Goal: Navigation & Orientation: Find specific page/section

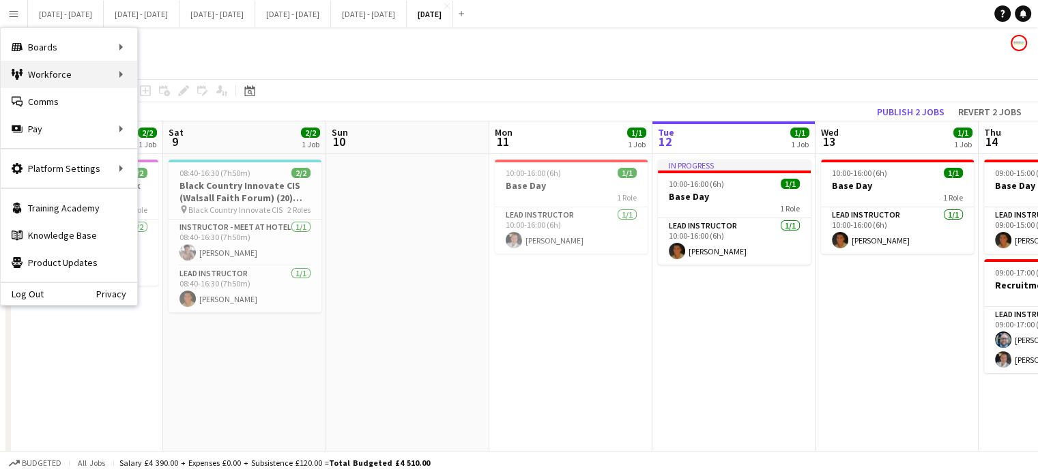
scroll to position [0, 304]
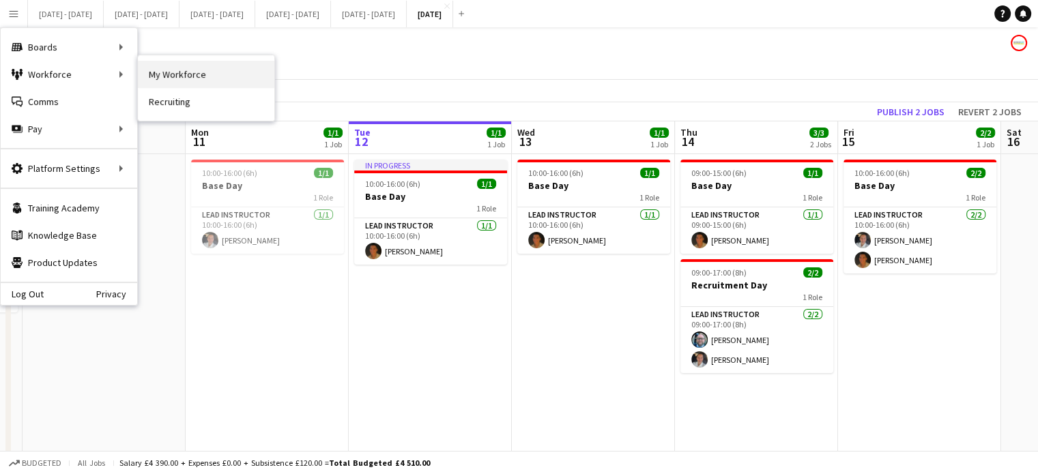
click at [218, 78] on link "My Workforce" at bounding box center [206, 74] width 136 height 27
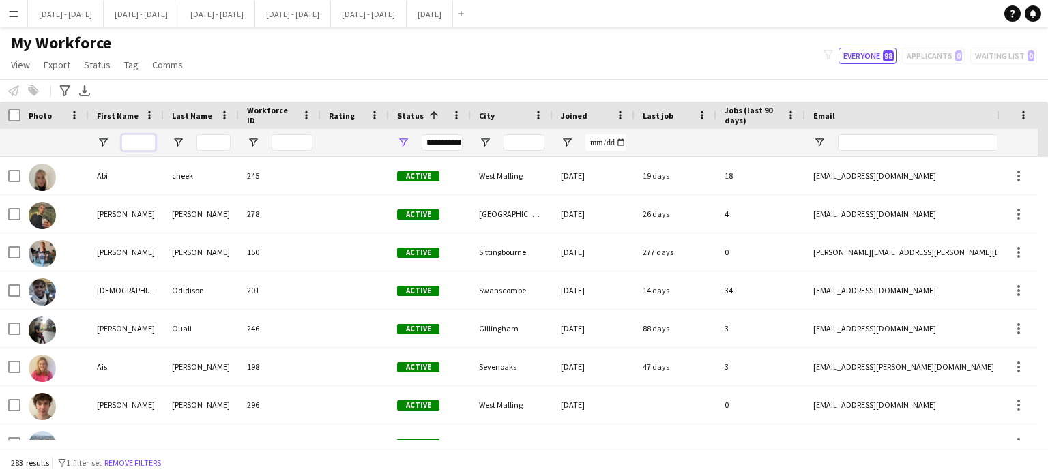
click at [147, 145] on input "First Name Filter Input" at bounding box center [138, 142] width 34 height 16
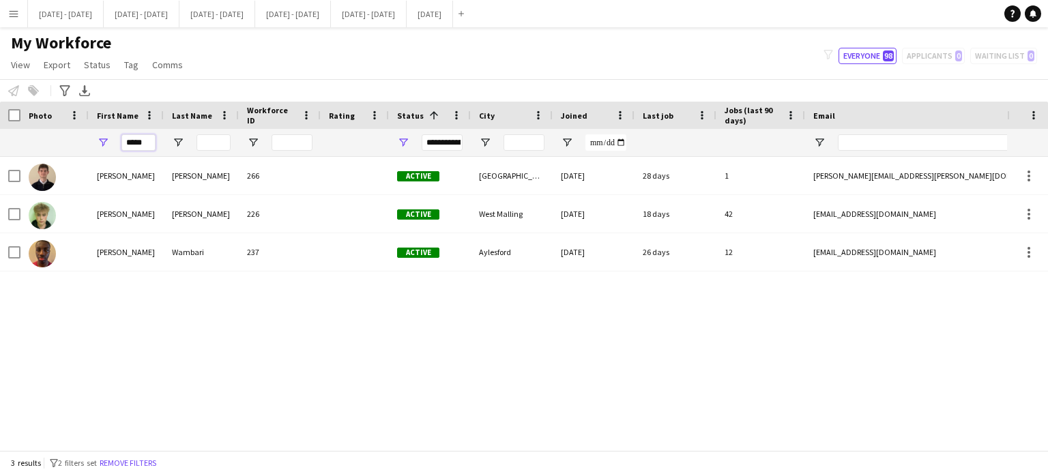
type input "*****"
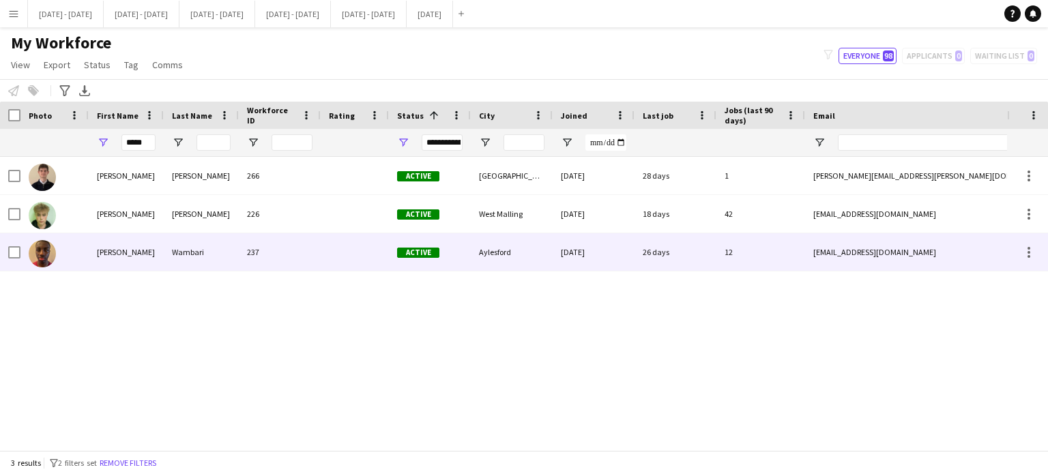
click at [152, 254] on div "[PERSON_NAME]" at bounding box center [126, 252] width 75 height 38
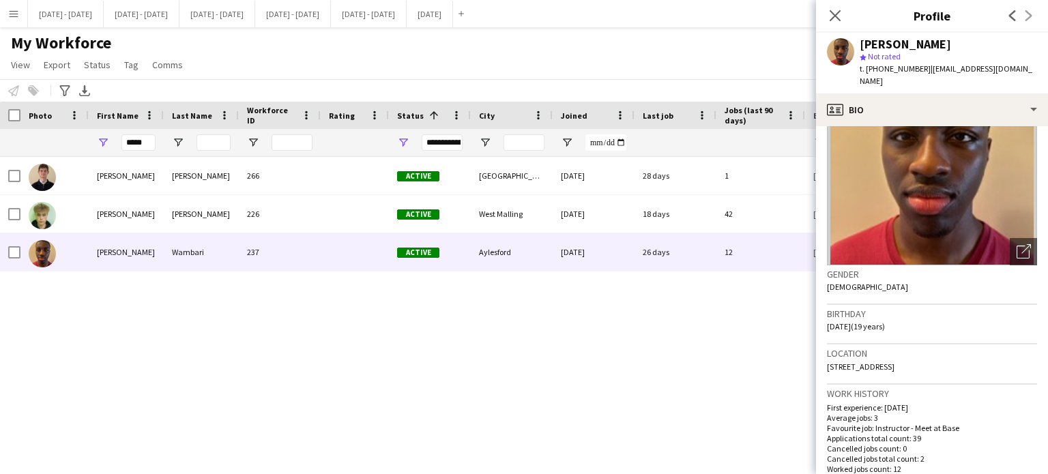
scroll to position [205, 0]
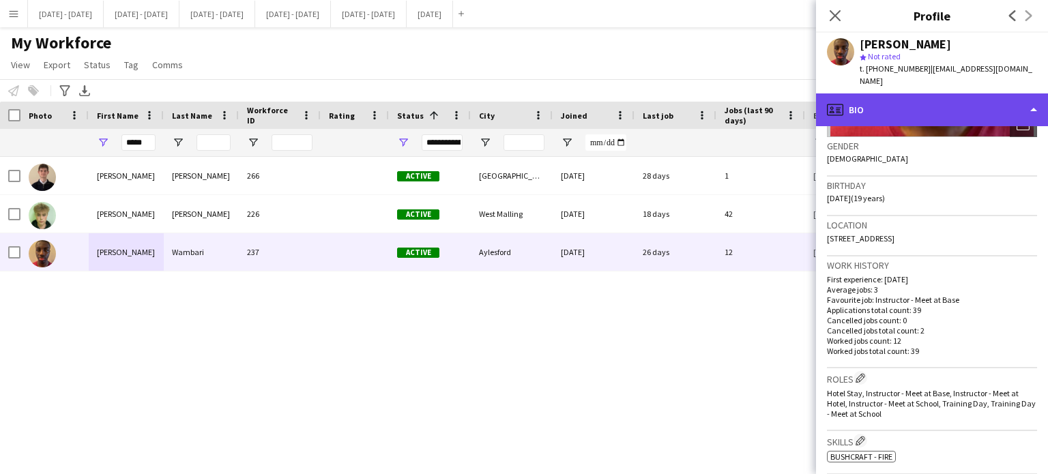
click at [990, 98] on div "profile Bio" at bounding box center [932, 109] width 232 height 33
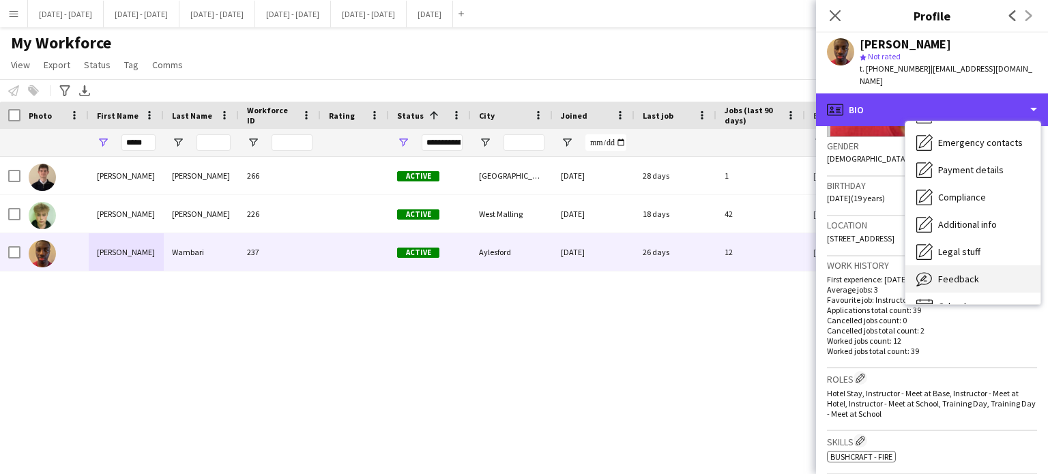
scroll to position [128, 0]
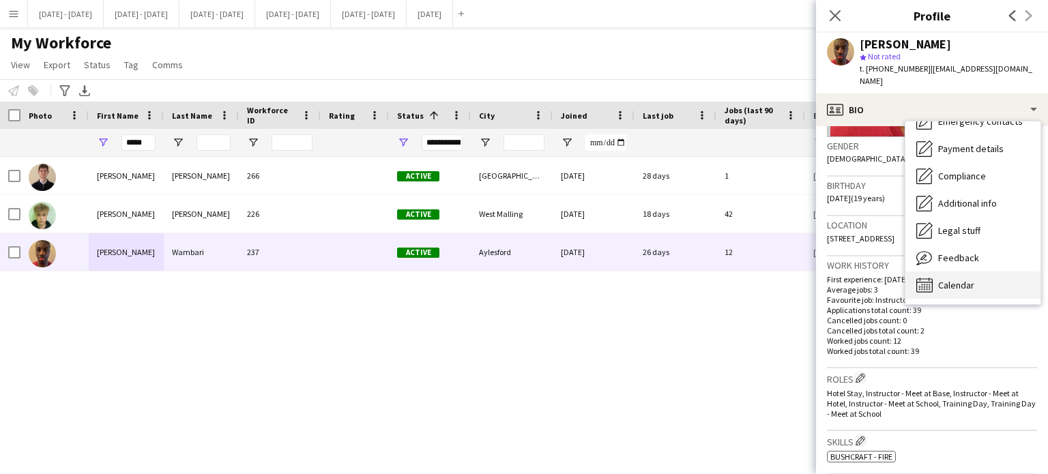
click at [968, 279] on span "Calendar" at bounding box center [956, 285] width 36 height 12
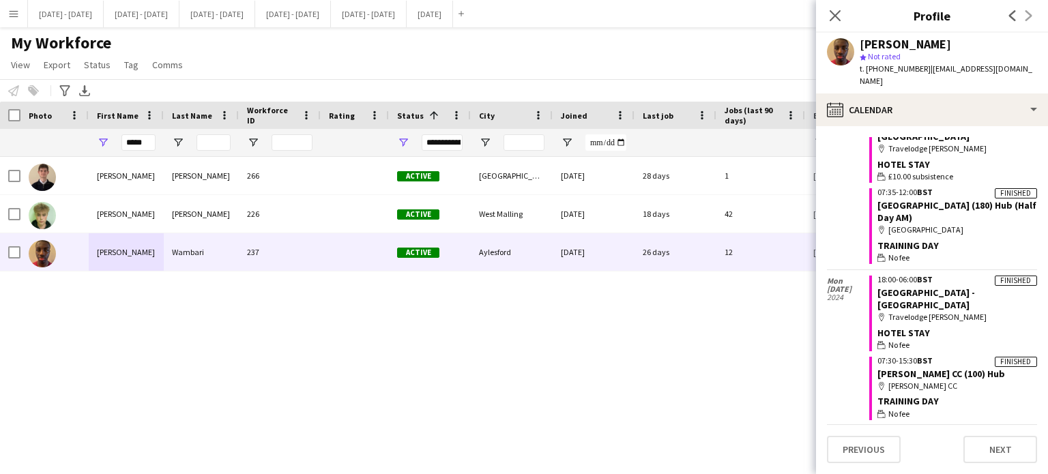
scroll to position [0, 0]
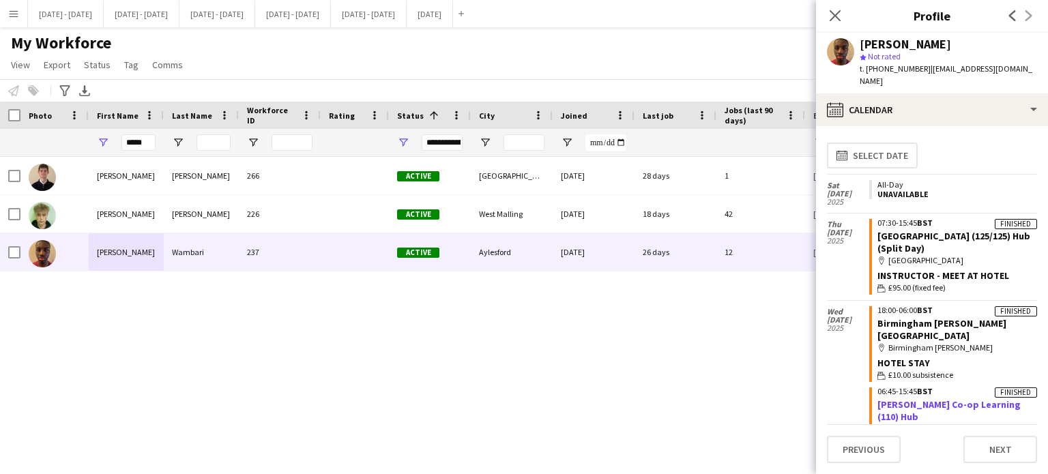
drag, startPoint x: 1006, startPoint y: 33, endPoint x: 974, endPoint y: 387, distance: 355.6
click at [974, 387] on app-crew-profile "Close pop-in Profile Previous Next [PERSON_NAME] star Not rated t. [PHONE_NUMBE…" at bounding box center [932, 237] width 232 height 474
click at [964, 158] on div "calendar-full Select date" at bounding box center [932, 155] width 210 height 37
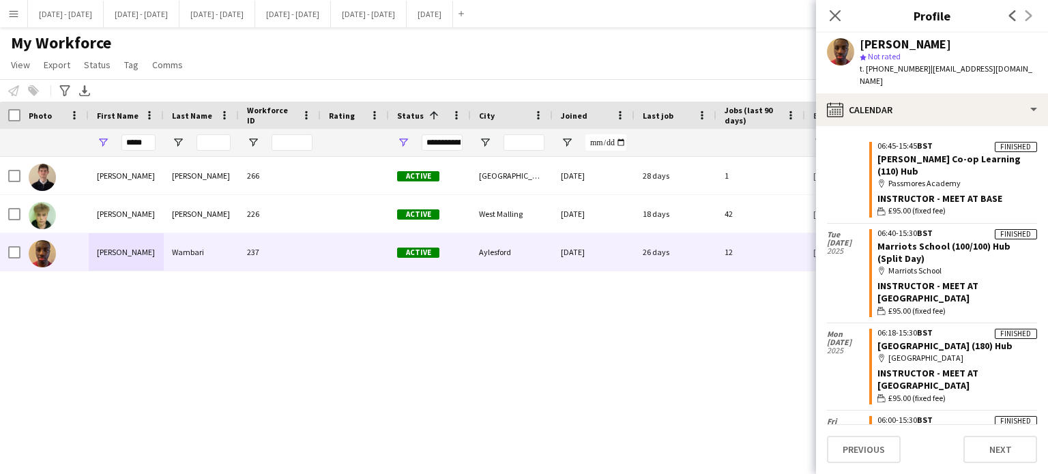
scroll to position [409, 0]
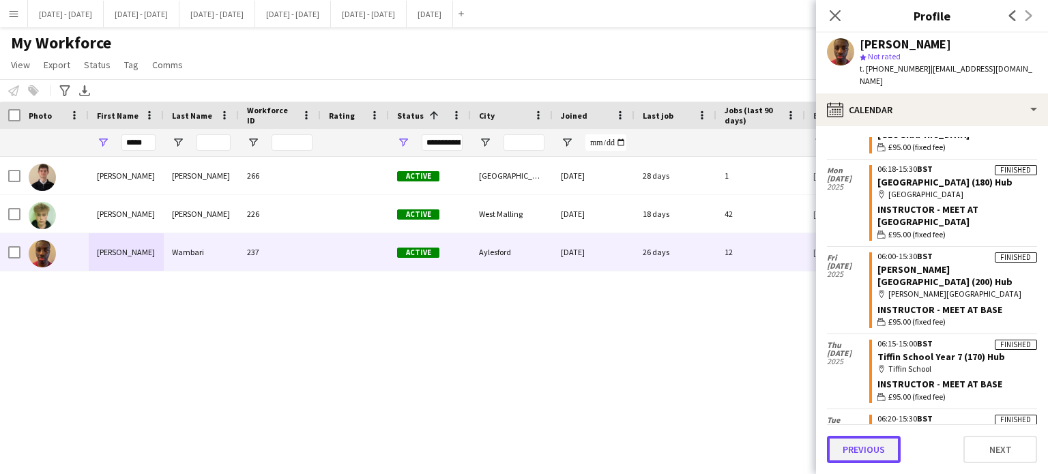
click at [854, 441] on button "Previous" at bounding box center [864, 449] width 74 height 27
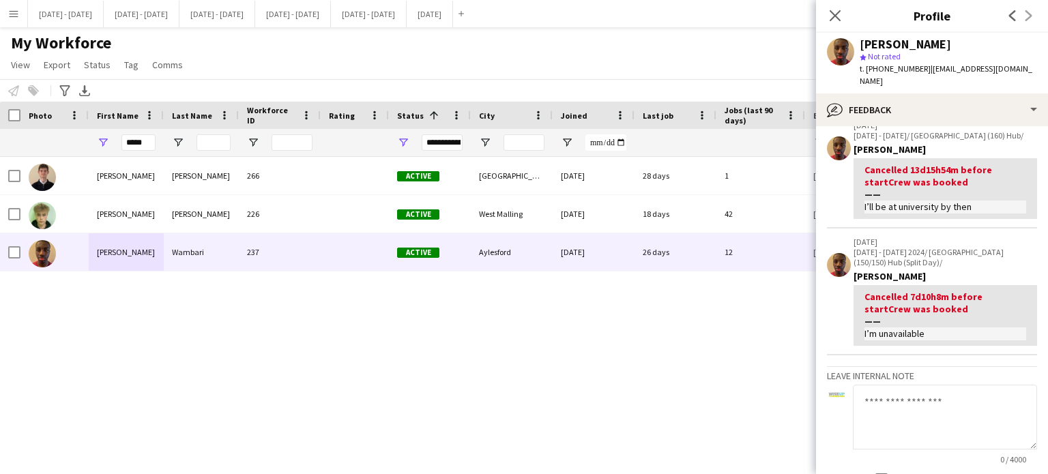
scroll to position [0, 0]
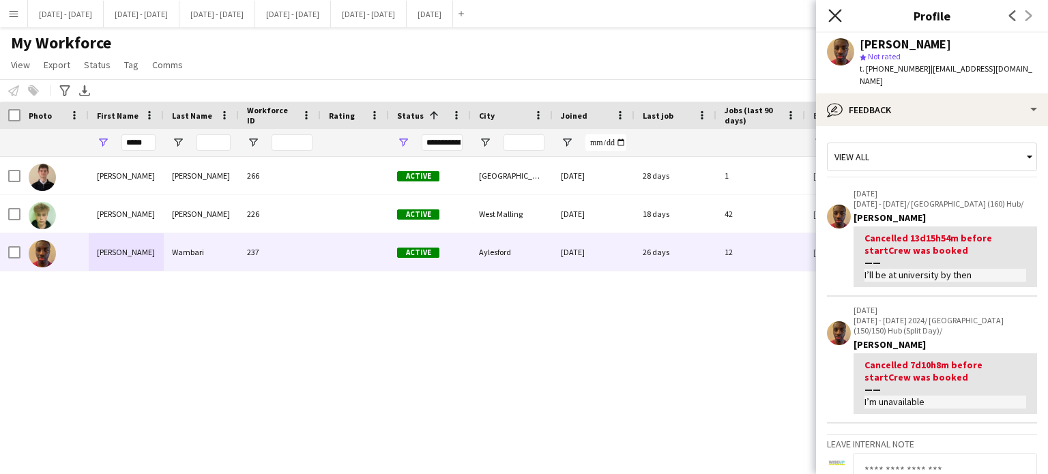
click at [837, 20] on icon "Close pop-in" at bounding box center [834, 15] width 13 height 13
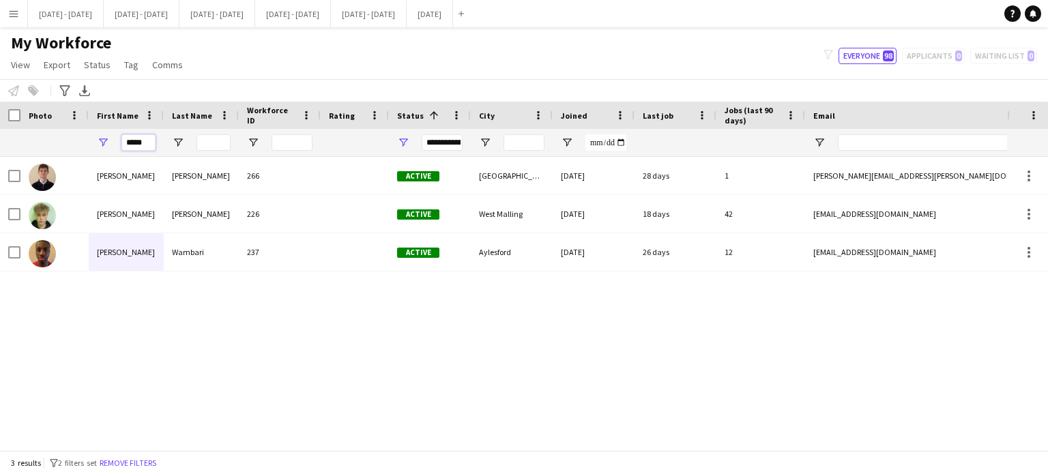
drag, startPoint x: 145, startPoint y: 144, endPoint x: 56, endPoint y: 145, distance: 88.7
click at [56, 145] on div "*****" at bounding box center [739, 142] width 1479 height 27
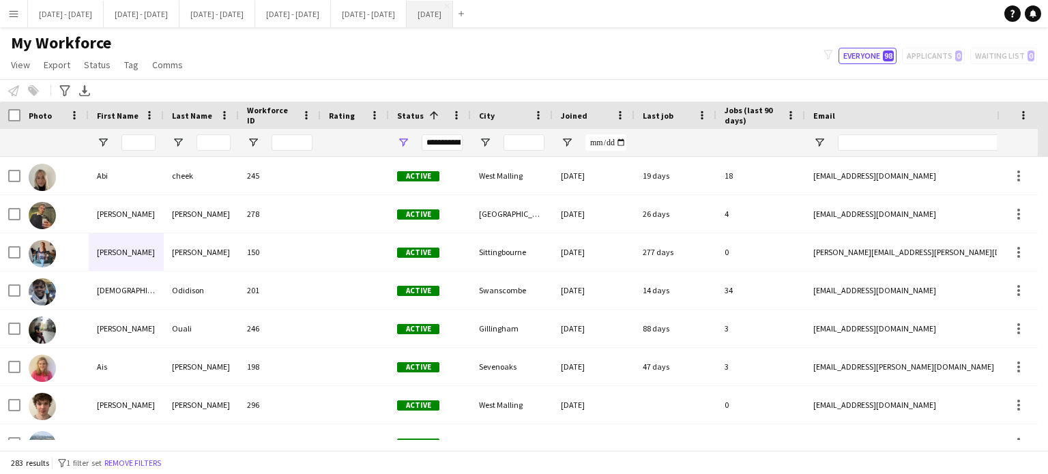
click at [453, 13] on button "[DATE] Close" at bounding box center [430, 14] width 46 height 27
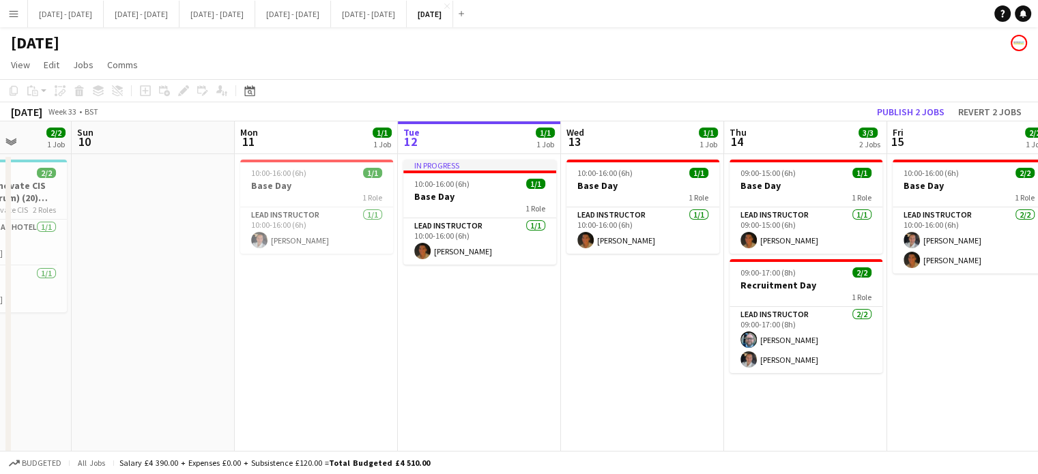
scroll to position [0, 605]
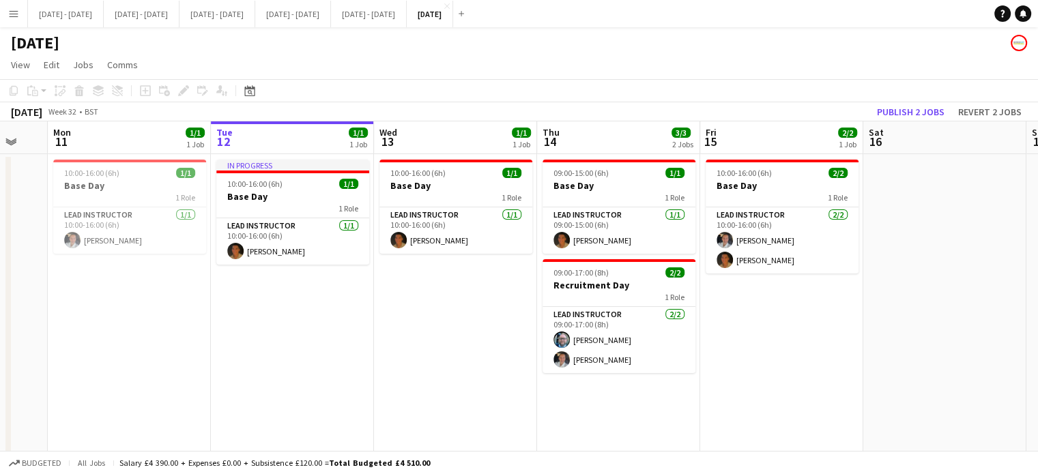
drag, startPoint x: 471, startPoint y: 340, endPoint x: 379, endPoint y: 398, distance: 108.3
click at [379, 398] on app-calendar-viewport "Thu 7 Fri 8 2/2 1 Job Sat 9 2/2 1 Job Sun 10 Mon 11 1/1 1 Job Tue 12 1/1 1 Job …" at bounding box center [519, 335] width 1038 height 429
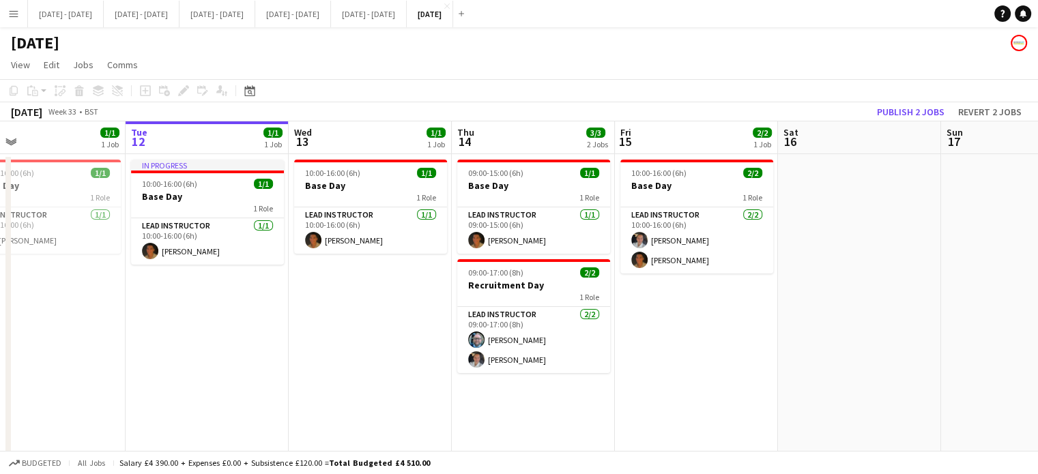
drag, startPoint x: 808, startPoint y: 366, endPoint x: 723, endPoint y: 275, distance: 125.0
click at [723, 275] on app-calendar-viewport "Sat 9 2/2 1 Job Sun 10 Mon 11 1/1 1 Job Tue 12 1/1 1 Job Wed 13 1/1 1 Job Thu 1…" at bounding box center [519, 434] width 1038 height 626
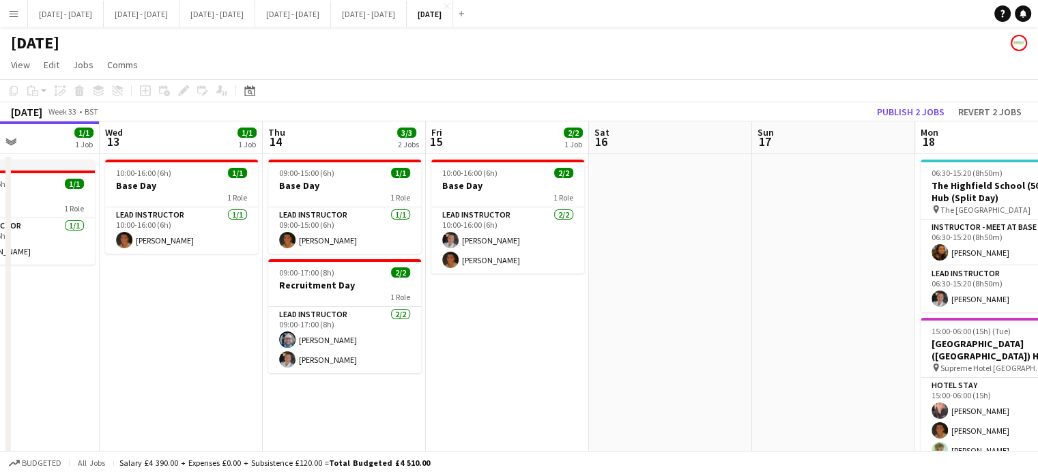
scroll to position [0, 557]
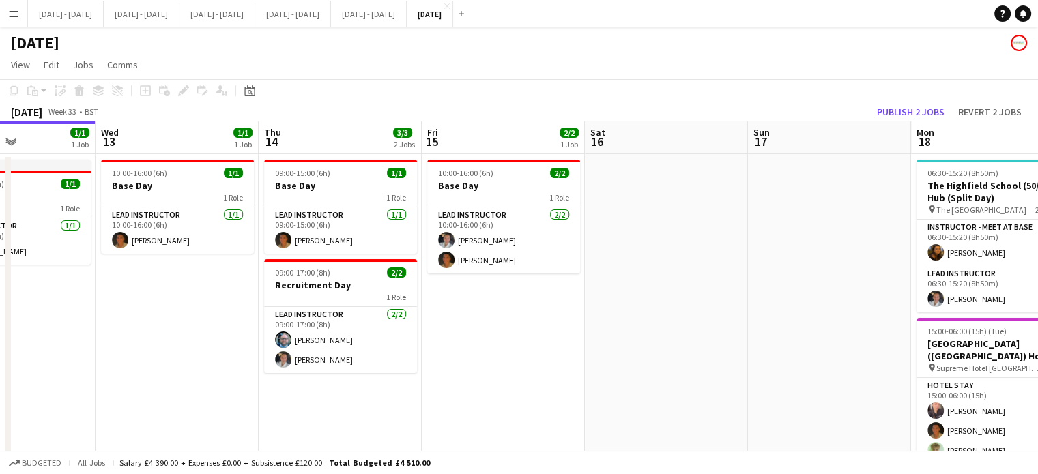
drag, startPoint x: 917, startPoint y: 336, endPoint x: 89, endPoint y: 353, distance: 827.9
click at [89, 353] on app-calendar-viewport "Sat 9 2/2 1 Job Sun 10 Mon 11 1/1 1 Job Tue 12 1/1 1 Job Wed 13 1/1 1 Job Thu 1…" at bounding box center [519, 434] width 1038 height 626
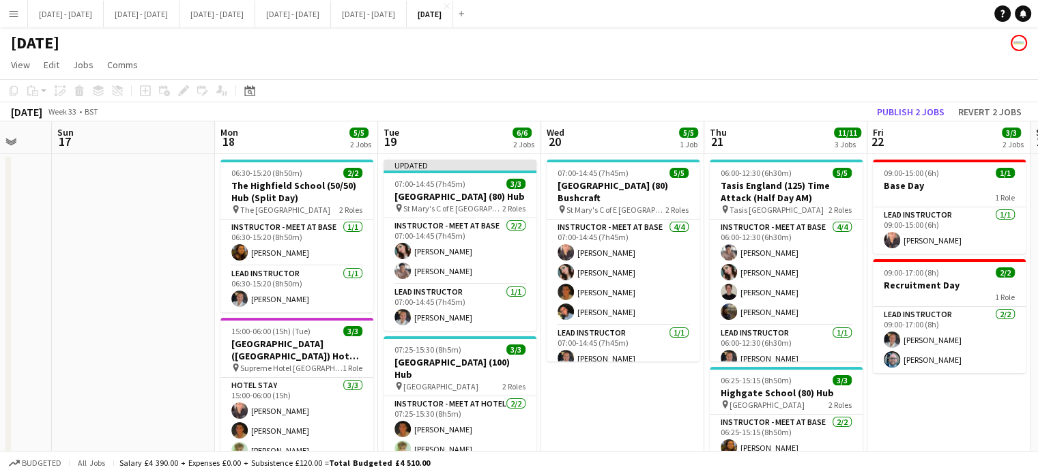
drag, startPoint x: 696, startPoint y: 344, endPoint x: 0, endPoint y: 328, distance: 696.2
click at [0, 328] on app-calendar-viewport "Wed 13 1/1 1 Job Thu 14 3/3 2 Jobs Fri 15 2/2 1 Job Sat 16 Sun 17 Mon 18 5/5 2 …" at bounding box center [519, 434] width 1038 height 626
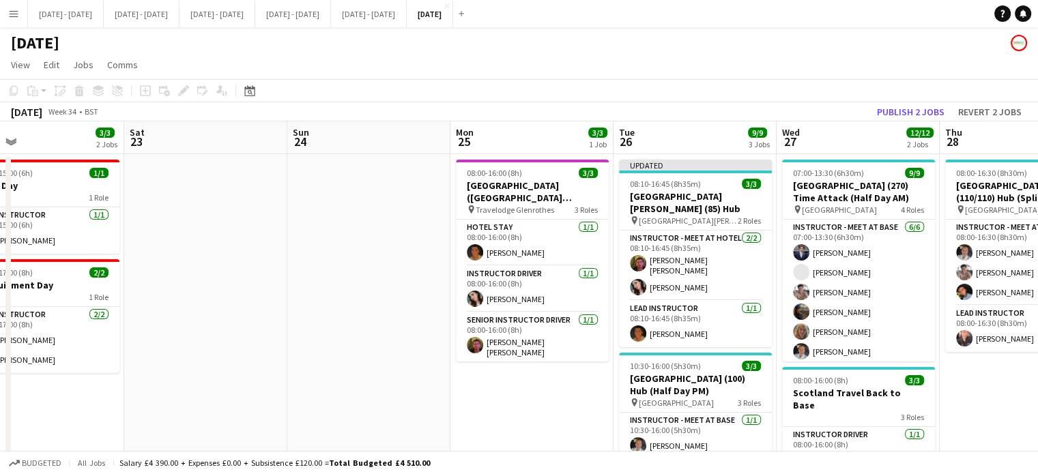
scroll to position [0, 540]
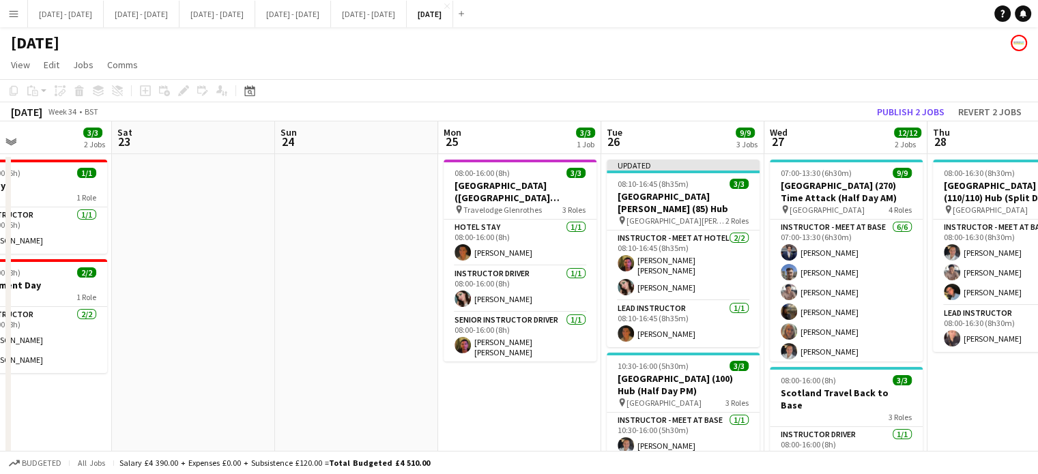
drag, startPoint x: 972, startPoint y: 417, endPoint x: 53, endPoint y: 396, distance: 919.3
click at [53, 396] on app-calendar-viewport "Tue 19 6/6 2 Jobs Wed 20 5/5 1 Job Thu 21 11/11 3 Jobs Fri 22 3/3 2 Jobs Sat 23…" at bounding box center [519, 434] width 1038 height 626
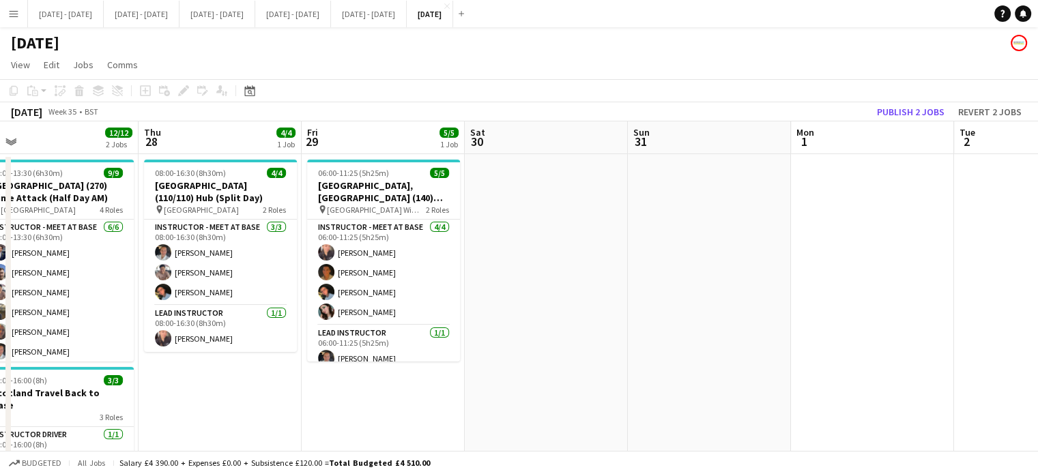
scroll to position [0, 524]
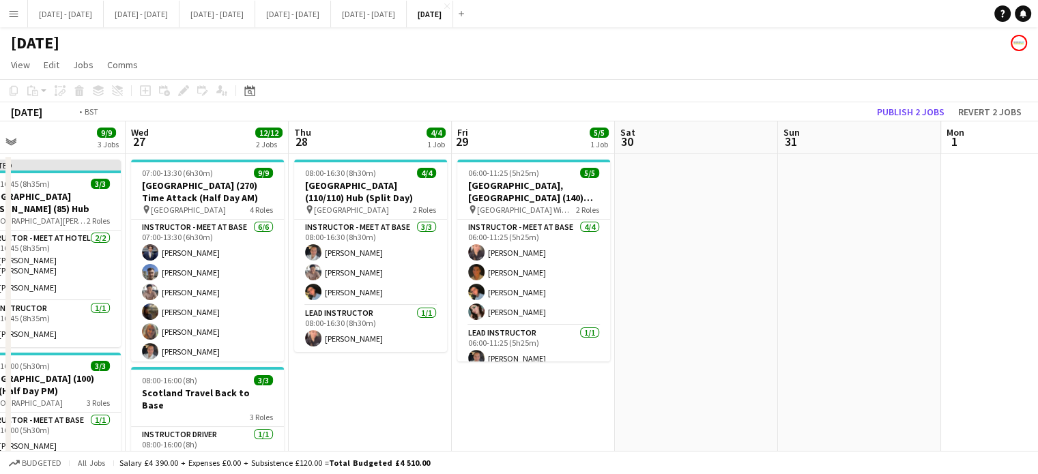
drag, startPoint x: 992, startPoint y: 390, endPoint x: 1006, endPoint y: 296, distance: 94.5
click at [1006, 296] on app-calendar-viewport "Sun 24 Mon 25 3/3 1 Job Tue 26 9/9 3 Jobs Wed 27 12/12 2 Jobs Thu 28 4/4 1 Job …" at bounding box center [519, 434] width 1038 height 626
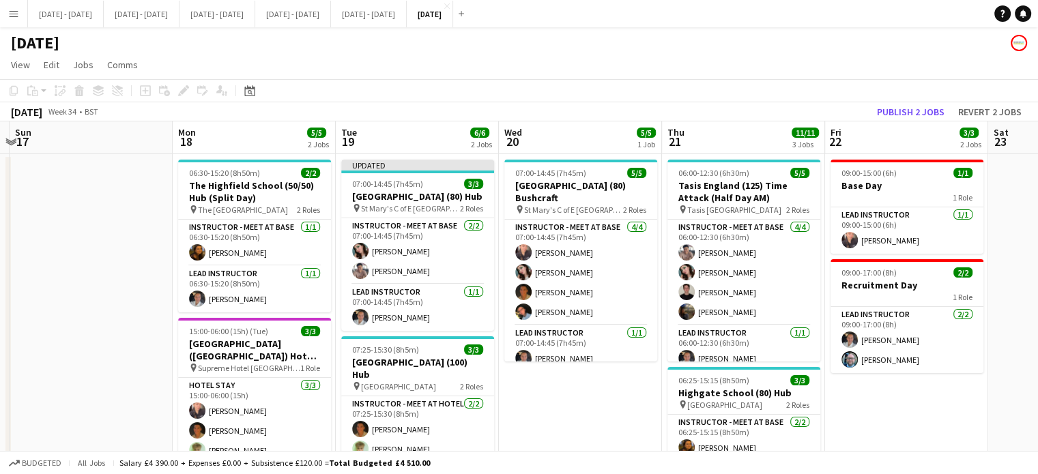
scroll to position [0, 430]
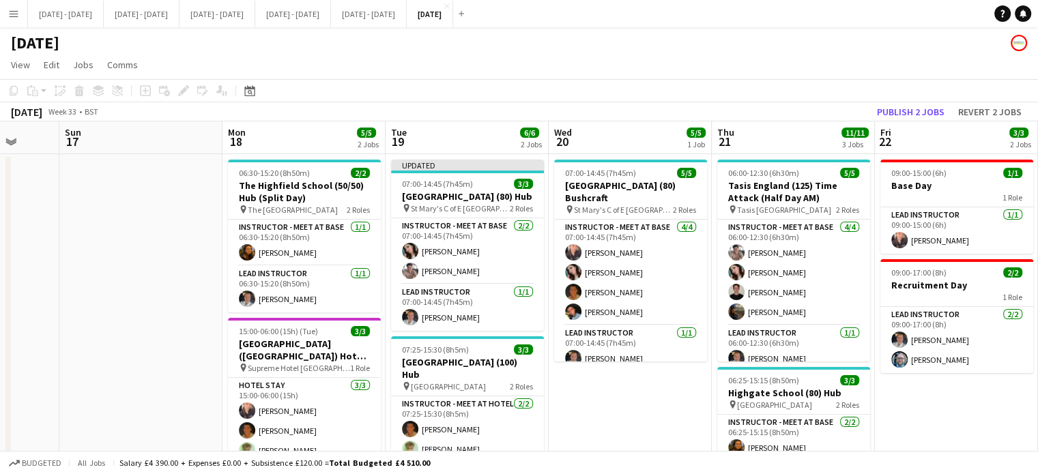
drag, startPoint x: 792, startPoint y: 331, endPoint x: 1077, endPoint y: 297, distance: 287.9
click at [1037, 297] on html "Menu Boards Boards Boards All jobs Status Workforce Workforce My Workforce Recr…" at bounding box center [519, 385] width 1038 height 770
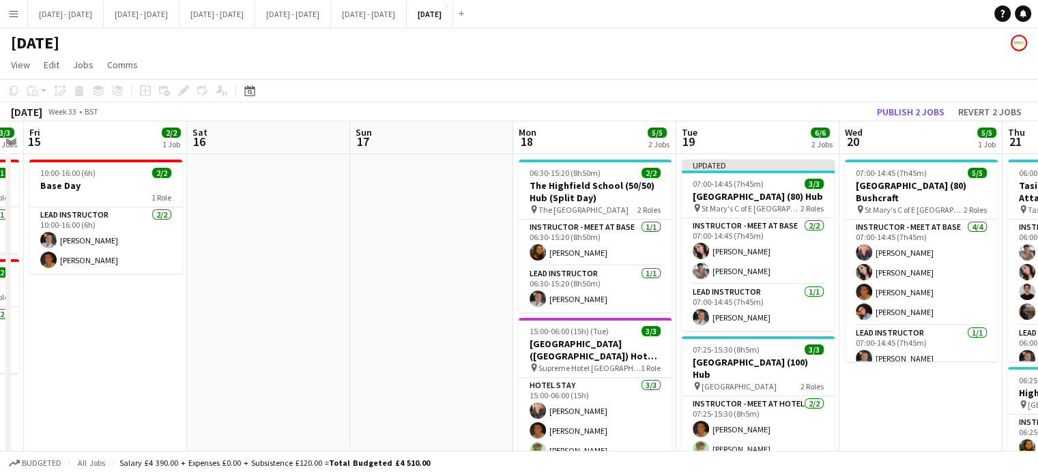
drag, startPoint x: 617, startPoint y: 407, endPoint x: 908, endPoint y: 351, distance: 296.0
click at [908, 351] on app-calendar-viewport "Wed 13 1/1 1 Job Thu 14 3/3 2 Jobs Fri 15 2/2 1 Job Sat 16 Sun 17 Mon 18 5/5 2 …" at bounding box center [519, 434] width 1038 height 626
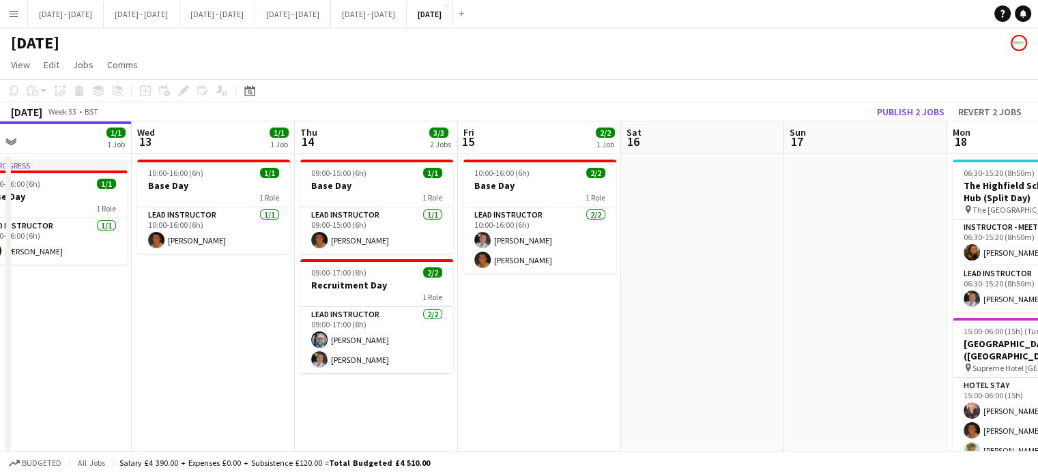
scroll to position [0, 354]
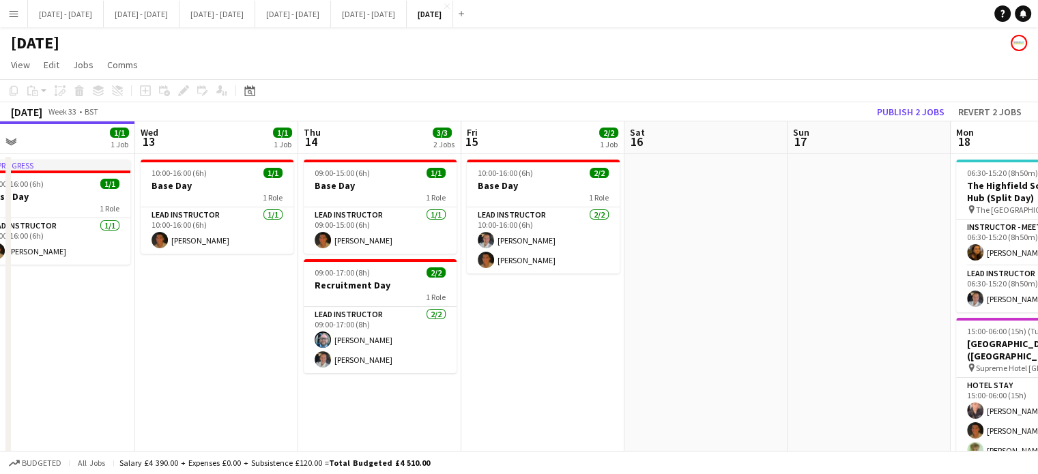
drag, startPoint x: 676, startPoint y: 335, endPoint x: 689, endPoint y: 333, distance: 13.8
click at [689, 333] on app-calendar-viewport "Sun 10 Mon 11 1/1 1 Job Tue 12 1/1 1 Job Wed 13 1/1 1 Job Thu 14 3/3 2 Jobs Fri…" at bounding box center [519, 434] width 1038 height 626
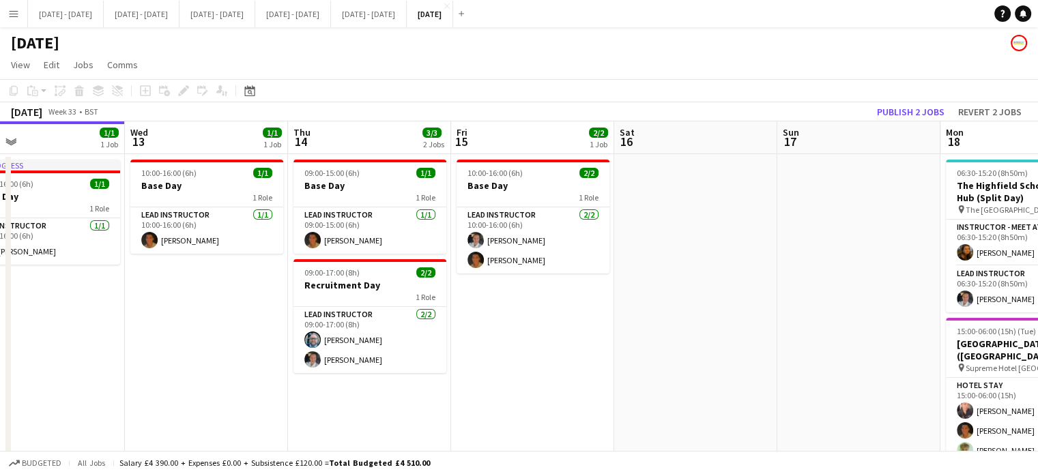
scroll to position [0, 432]
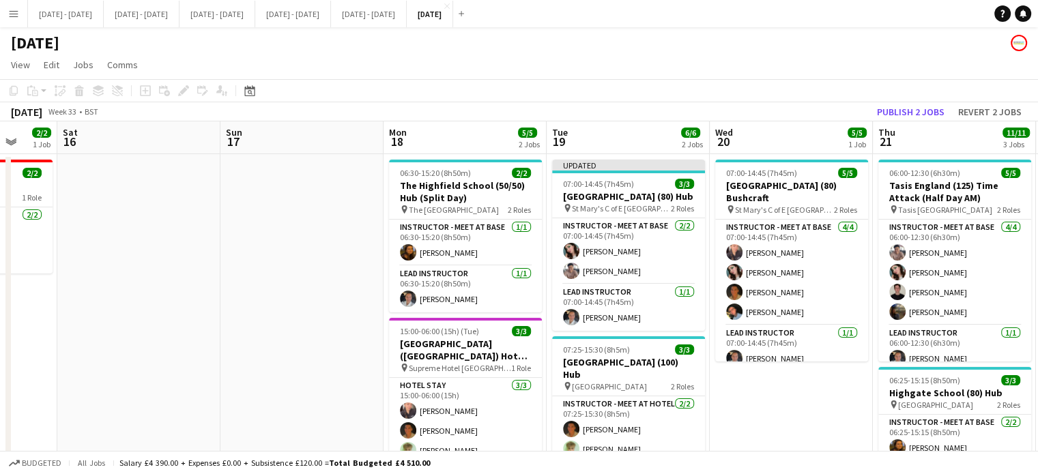
drag, startPoint x: 759, startPoint y: 340, endPoint x: 192, endPoint y: 303, distance: 568.3
click at [192, 303] on app-calendar-viewport "Wed 13 1/1 1 Job Thu 14 3/3 2 Jobs Fri 15 2/2 1 Job Sat 16 Sun 17 Mon 18 5/5 2 …" at bounding box center [519, 434] width 1038 height 626
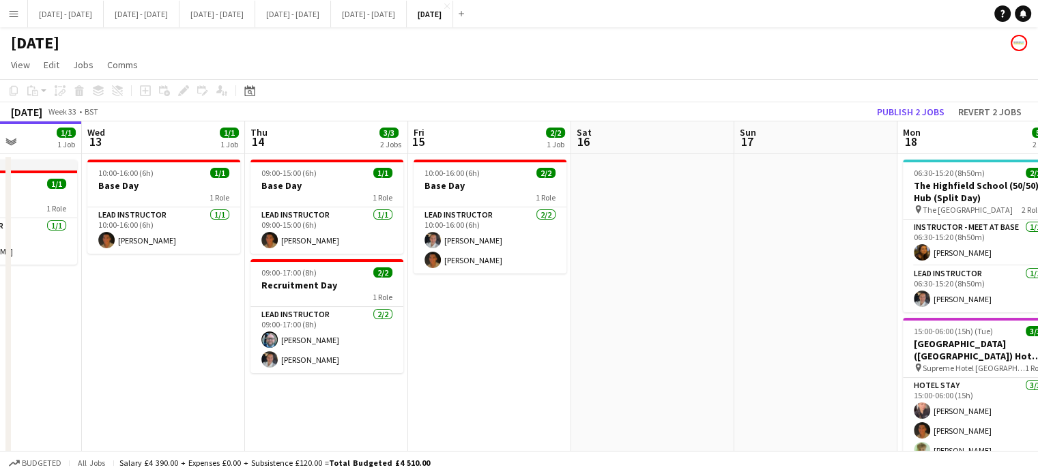
drag, startPoint x: 751, startPoint y: 382, endPoint x: 815, endPoint y: 382, distance: 64.1
click at [815, 382] on app-calendar-viewport "Sun 10 Mon 11 1/1 1 Job Tue 12 1/1 1 Job Wed 13 1/1 1 Job Thu 14 3/3 2 Jobs Fri…" at bounding box center [519, 434] width 1038 height 626
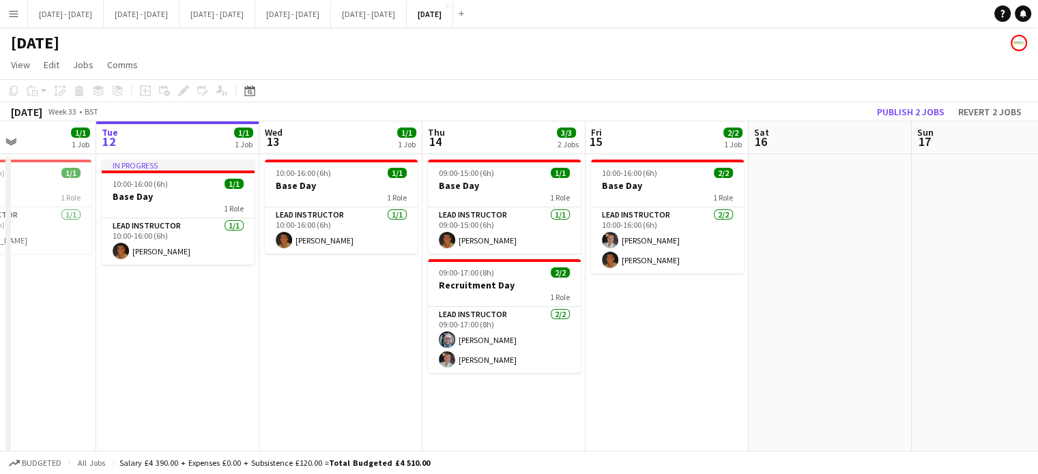
scroll to position [0, 433]
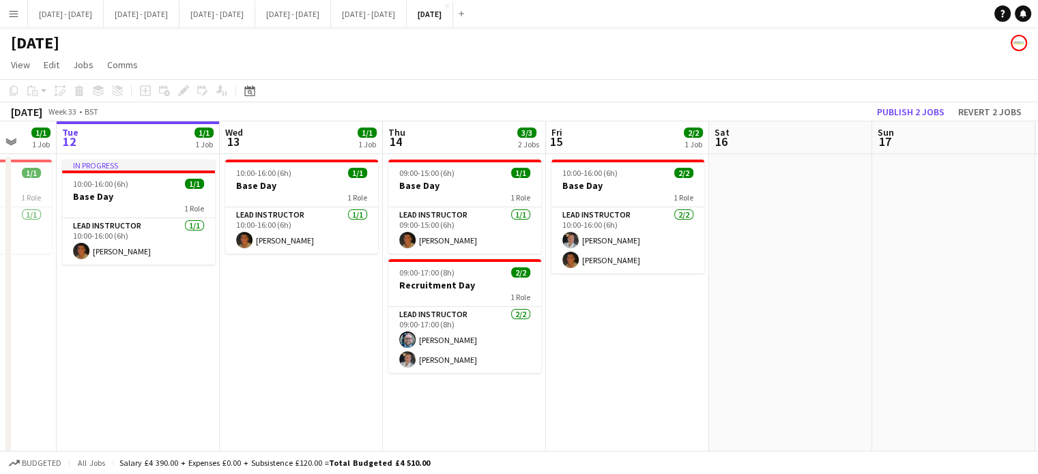
drag, startPoint x: 620, startPoint y: 400, endPoint x: 535, endPoint y: 391, distance: 85.1
click at [535, 391] on app-calendar-viewport "Sat 9 2/2 1 Job Sun 10 Mon 11 1/1 1 Job Tue 12 1/1 1 Job Wed 13 1/1 1 Job Thu 1…" at bounding box center [519, 434] width 1038 height 626
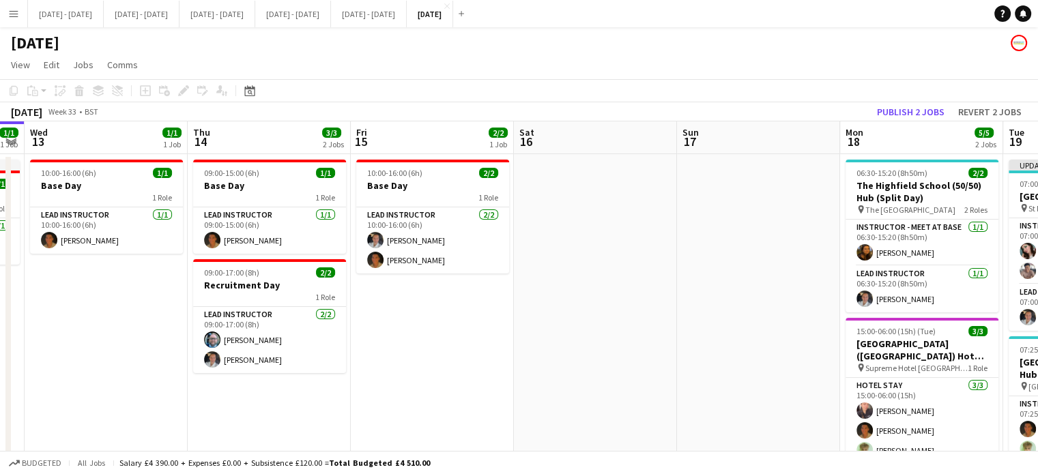
drag, startPoint x: 828, startPoint y: 226, endPoint x: 632, endPoint y: 282, distance: 203.9
click at [632, 282] on app-calendar-viewport "Mon 11 1/1 1 Job Tue 12 1/1 1 Job Wed 13 1/1 1 Job Thu 14 3/3 2 Jobs Fri 15 2/2…" at bounding box center [519, 434] width 1038 height 626
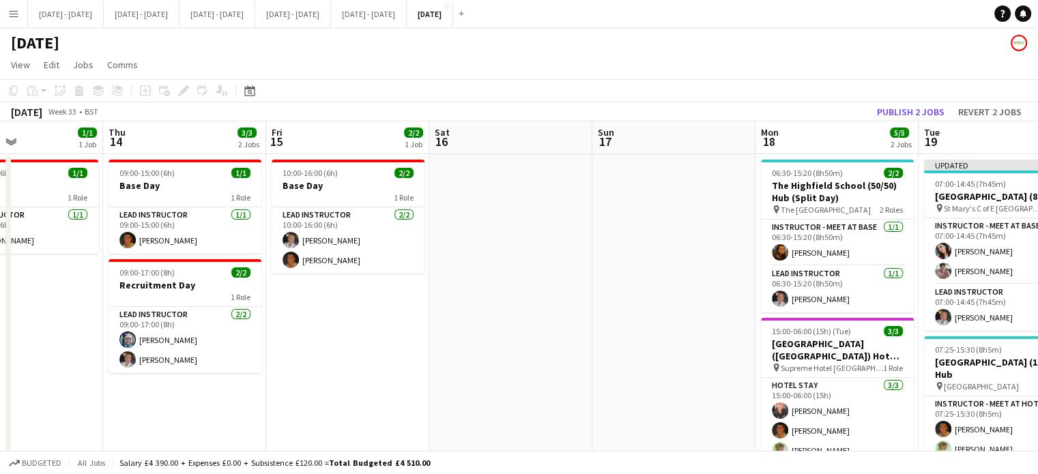
drag, startPoint x: 632, startPoint y: 323, endPoint x: 555, endPoint y: 333, distance: 77.7
click at [547, 335] on app-calendar-viewport "Sun 10 Mon 11 1/1 1 Job Tue 12 1/1 1 Job Wed 13 1/1 1 Job Thu 14 3/3 2 Jobs Fri…" at bounding box center [519, 434] width 1038 height 626
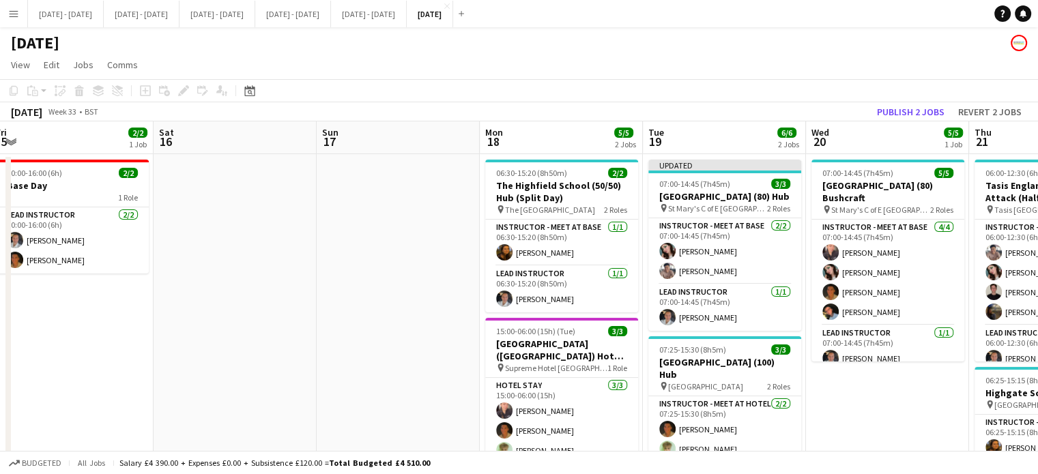
scroll to position [0, 345]
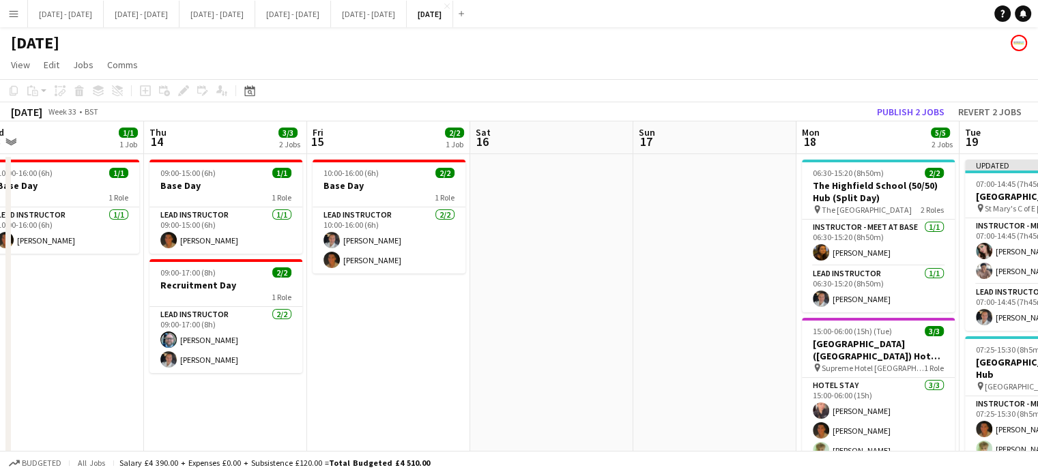
drag, startPoint x: 606, startPoint y: 303, endPoint x: 648, endPoint y: 275, distance: 50.7
click at [648, 275] on app-calendar-viewport "Mon 11 1/1 1 Job Tue 12 1/1 1 Job Wed 13 1/1 1 Job Thu 14 3/3 2 Jobs Fri 15 2/2…" at bounding box center [519, 434] width 1038 height 626
click at [381, 345] on app-date-cell "10:00-16:00 (6h) 2/2 Base Day 1 Role Lead Instructor [DATE] 10:00-16:00 (6h) [P…" at bounding box center [388, 450] width 163 height 593
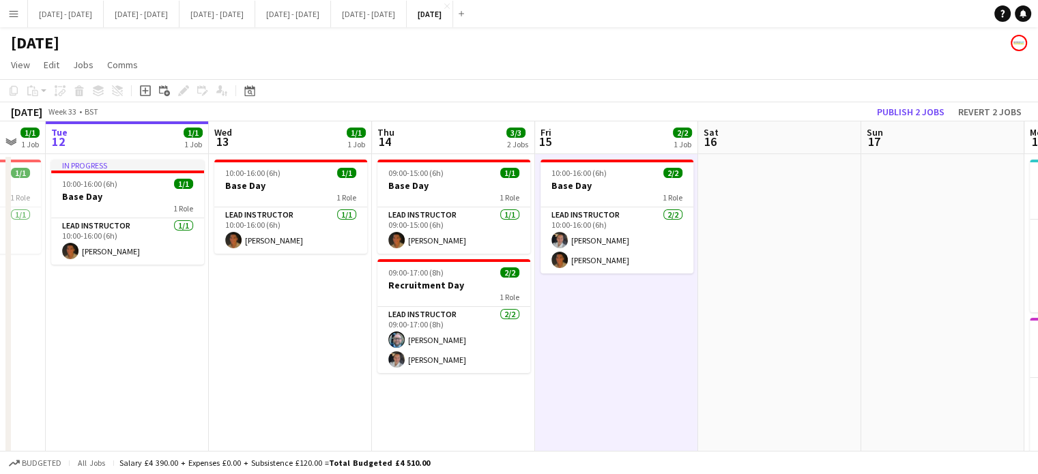
scroll to position [0, 456]
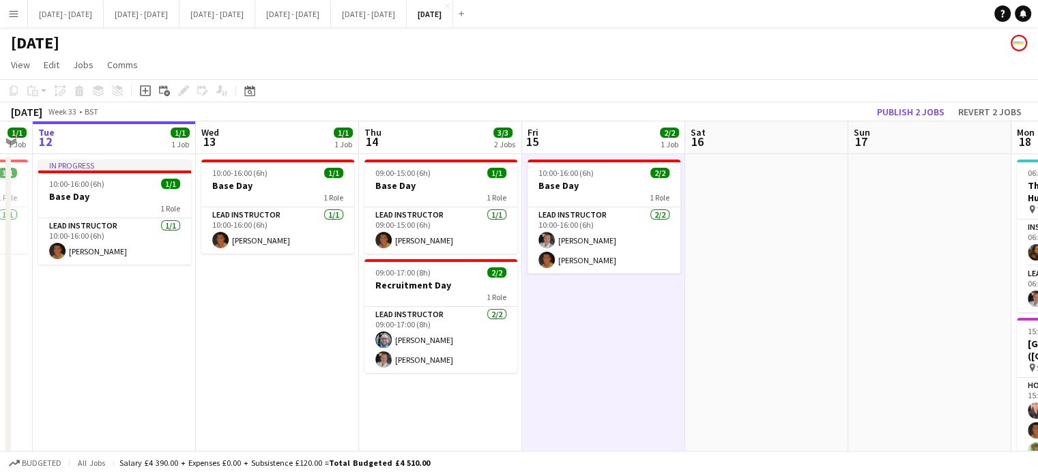
drag, startPoint x: 178, startPoint y: 399, endPoint x: 313, endPoint y: 401, distance: 135.1
click at [313, 401] on app-calendar-viewport "Sat 9 2/2 1 Job Sun 10 Mon 11 1/1 1 Job Tue 12 1/1 1 Job Wed 13 1/1 1 Job Thu 1…" at bounding box center [519, 434] width 1038 height 626
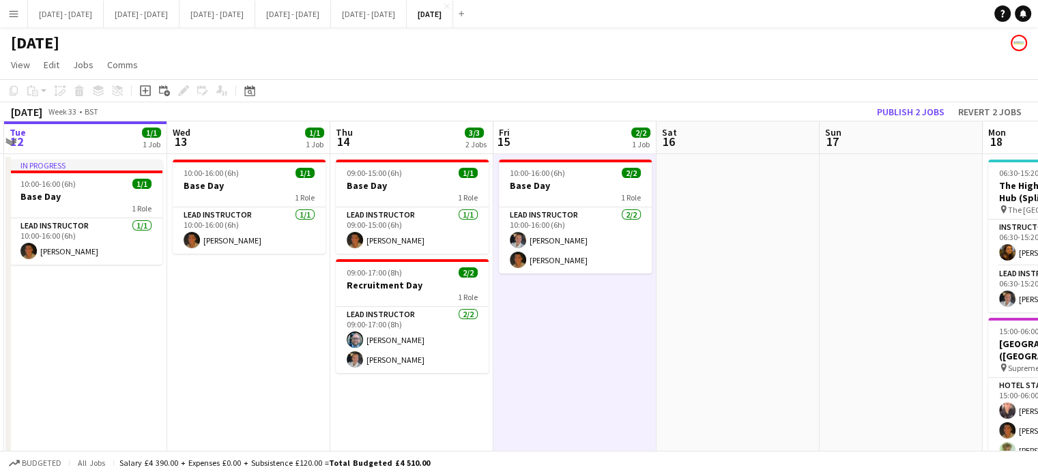
drag, startPoint x: 817, startPoint y: 328, endPoint x: 789, endPoint y: 306, distance: 35.5
click at [789, 306] on app-calendar-viewport "Sun 10 Mon 11 1/1 1 Job Tue 12 1/1 1 Job Wed 13 1/1 1 Job Thu 14 3/3 2 Jobs Fri…" at bounding box center [519, 434] width 1038 height 626
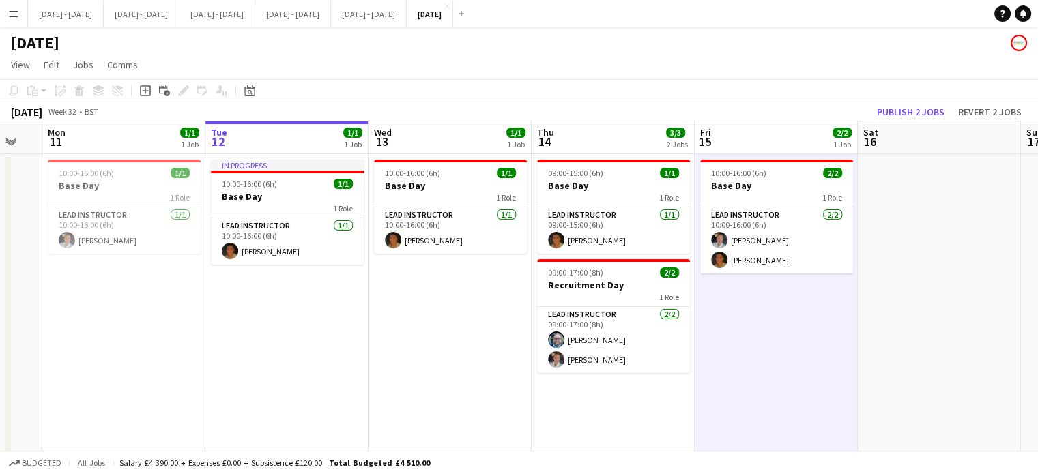
scroll to position [0, 608]
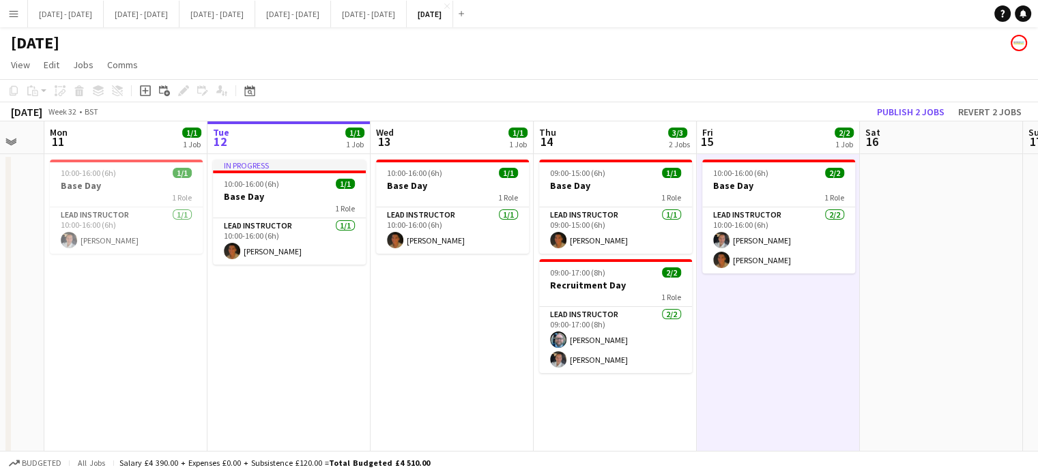
drag, startPoint x: 213, startPoint y: 354, endPoint x: 358, endPoint y: 404, distance: 153.6
click at [358, 404] on app-calendar-viewport "Thu 7 Fri 8 2/2 1 Job Sat 9 2/2 1 Job Sun 10 Mon 11 1/1 1 Job Tue 12 1/1 1 Job …" at bounding box center [519, 434] width 1038 height 626
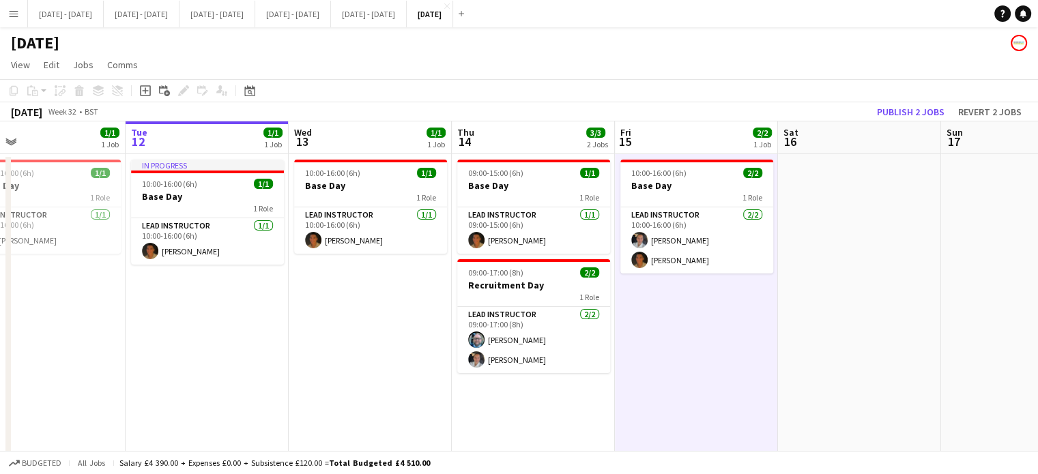
scroll to position [0, 368]
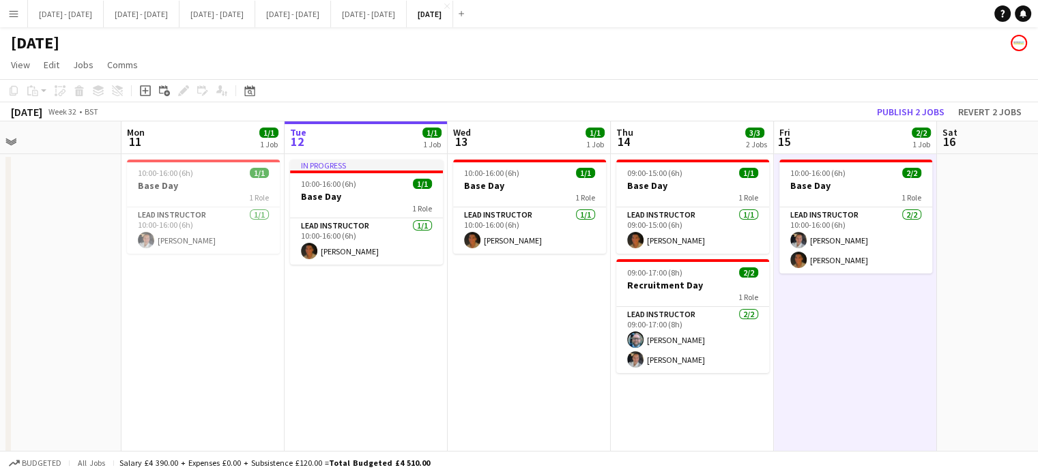
drag, startPoint x: 362, startPoint y: 389, endPoint x: 439, endPoint y: 360, distance: 82.3
click at [439, 360] on app-calendar-viewport "Fri 8 2/2 1 Job Sat 9 2/2 1 Job Sun 10 Mon 11 1/1 1 Job Tue 12 1/1 1 Job Wed 13…" at bounding box center [519, 434] width 1038 height 626
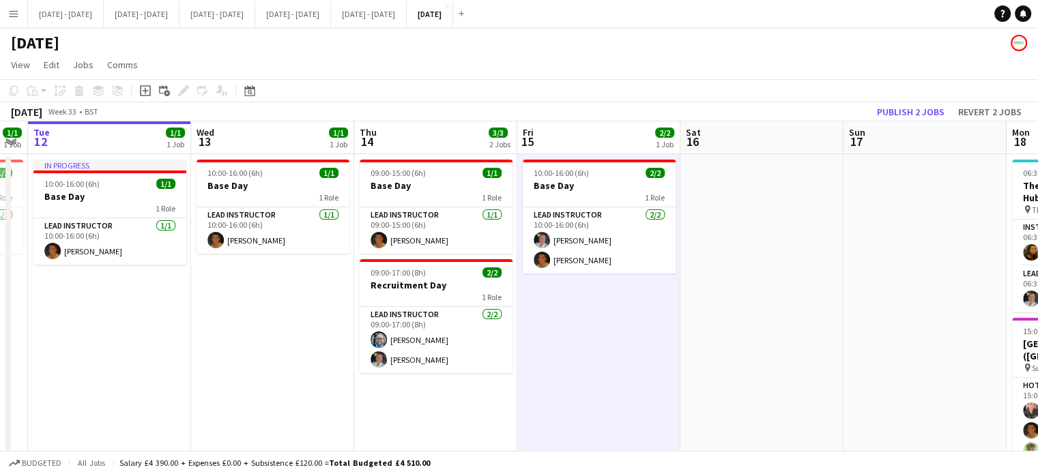
drag, startPoint x: 494, startPoint y: 338, endPoint x: 237, endPoint y: 323, distance: 257.0
click at [237, 323] on app-calendar-viewport "Fri 8 2/2 1 Job Sat 9 2/2 1 Job Sun 10 Mon 11 1/1 1 Job Tue 12 1/1 1 Job Wed 13…" at bounding box center [519, 434] width 1038 height 626
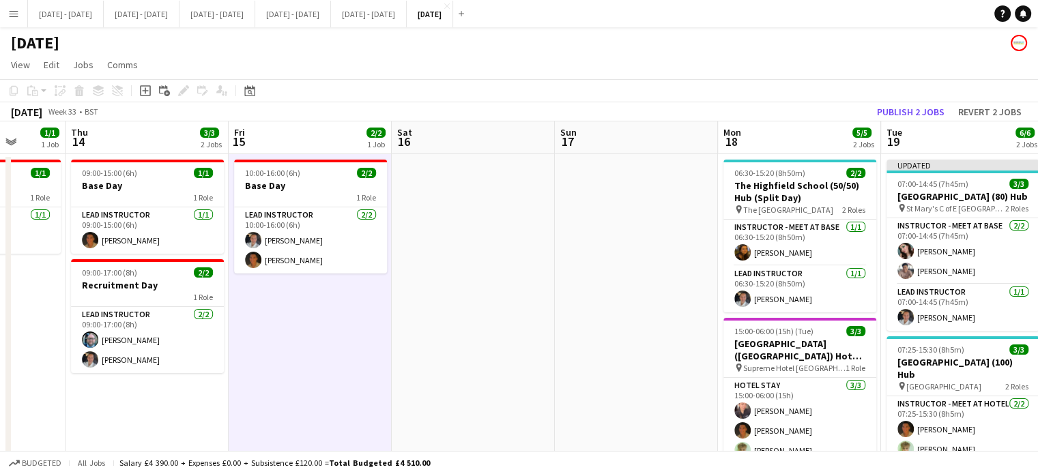
scroll to position [0, 516]
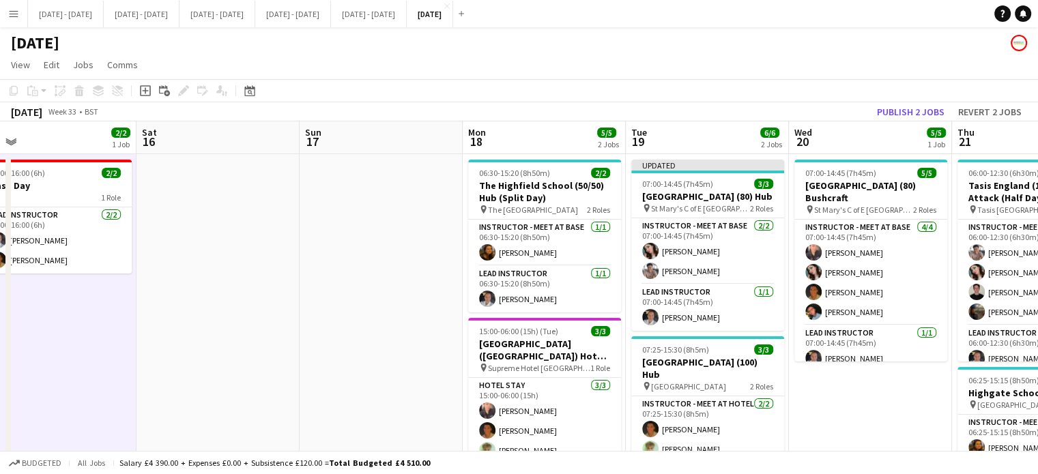
drag, startPoint x: 856, startPoint y: 291, endPoint x: 310, endPoint y: 288, distance: 545.2
click at [310, 288] on app-calendar-viewport "Tue 12 1/1 1 Job Wed 13 1/1 1 Job Thu 14 3/3 2 Jobs Fri 15 2/2 1 Job Sat 16 Sun…" at bounding box center [519, 434] width 1038 height 626
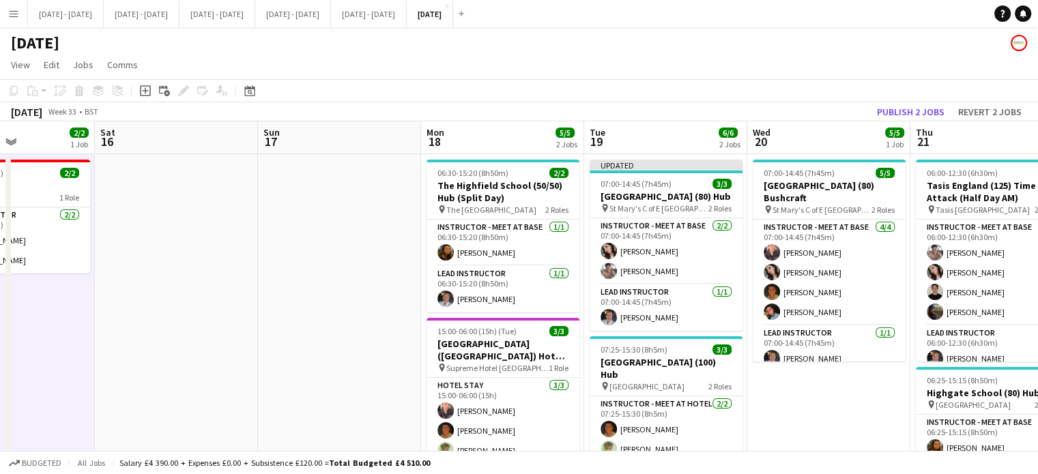
drag, startPoint x: 903, startPoint y: 414, endPoint x: 1226, endPoint y: 331, distance: 333.3
click at [1037, 331] on html "Menu Boards Boards Boards All jobs Status Workforce Workforce My Workforce Recr…" at bounding box center [519, 385] width 1038 height 770
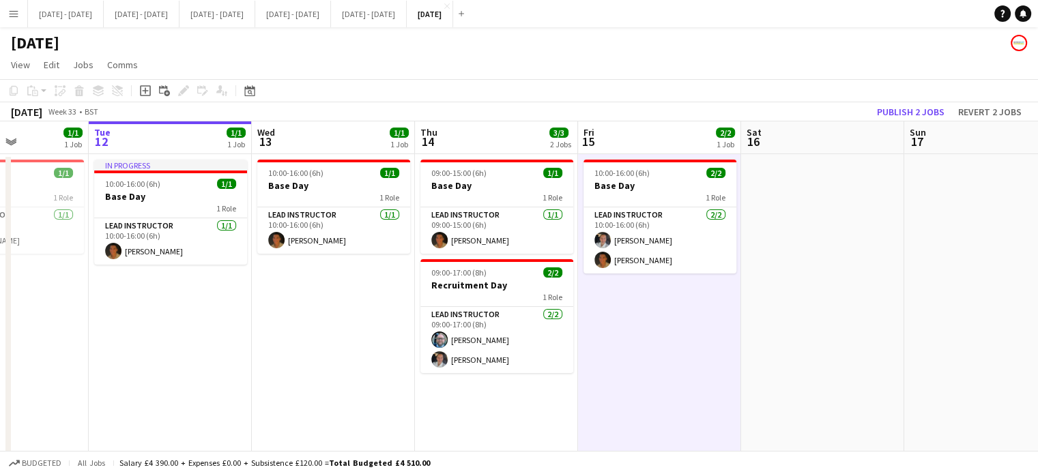
scroll to position [0, 397]
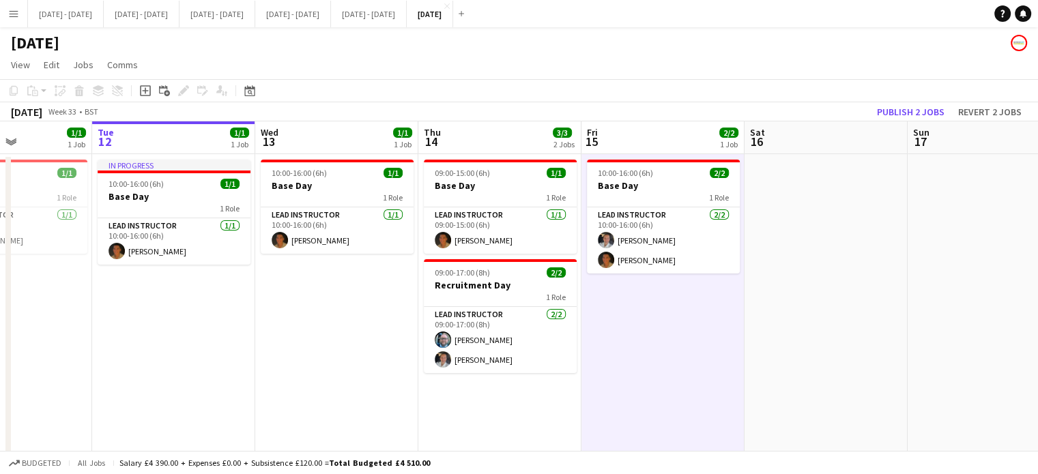
drag, startPoint x: 356, startPoint y: 343, endPoint x: 1000, endPoint y: 330, distance: 643.6
click at [1000, 330] on app-calendar-viewport "Sat 9 2/2 1 Job Sun 10 Mon 11 1/1 1 Job Tue 12 1/1 1 Job Wed 13 1/1 1 Job Thu 1…" at bounding box center [519, 434] width 1038 height 626
